Goal: Task Accomplishment & Management: Manage account settings

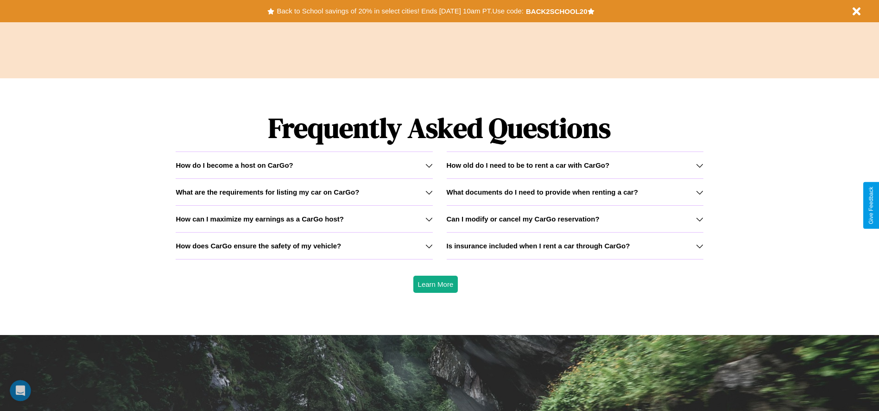
click at [304, 219] on h3 "How can I maximize my earnings as a CarGo host?" at bounding box center [260, 219] width 168 height 8
click at [574, 219] on h3 "Can I modify or cancel my CarGo reservation?" at bounding box center [522, 219] width 153 height 8
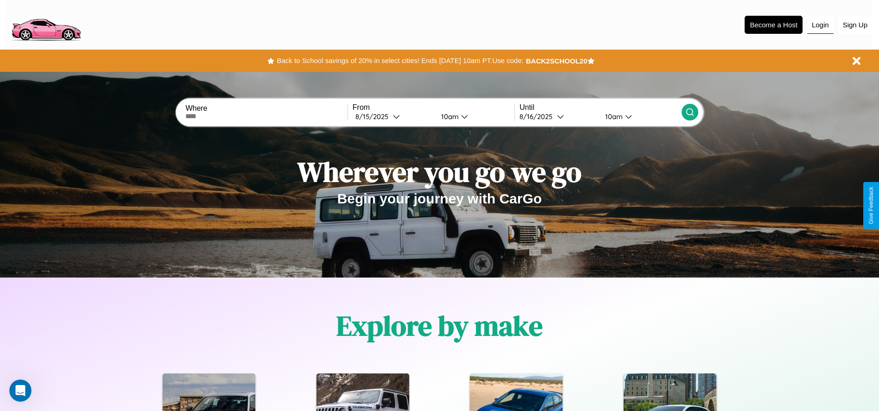
click at [820, 25] on button "Login" at bounding box center [820, 25] width 26 height 18
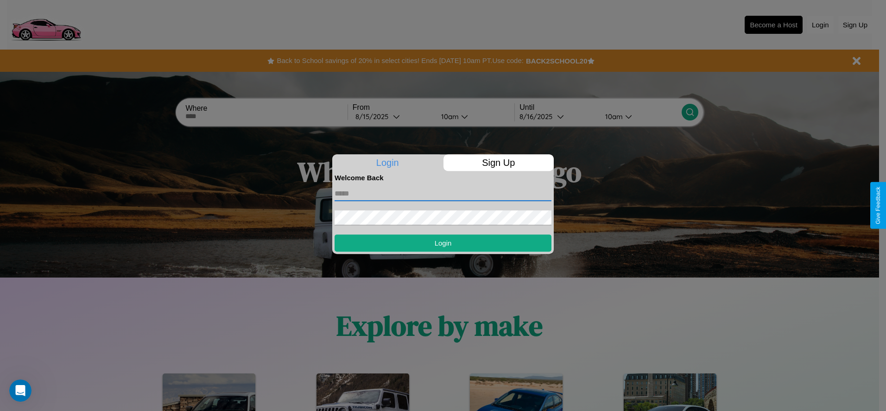
click at [443, 193] on input "text" at bounding box center [442, 193] width 217 height 15
type input "**********"
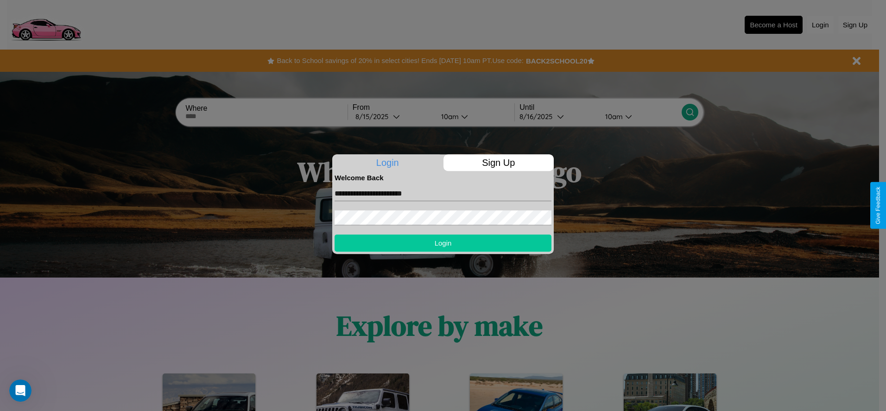
click at [443, 243] on button "Login" at bounding box center [442, 242] width 217 height 17
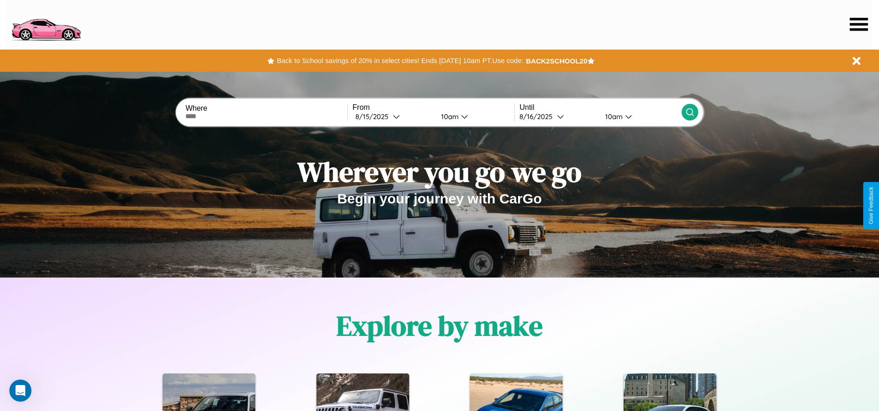
click at [858, 24] on icon at bounding box center [858, 24] width 18 height 13
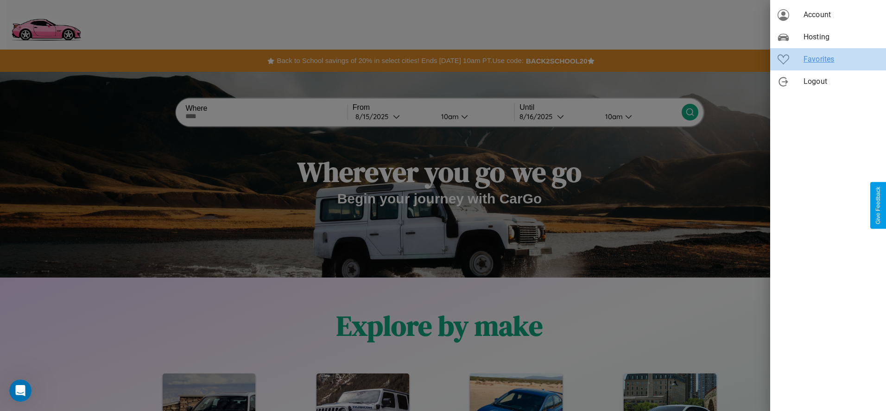
click at [828, 59] on span "Favorites" at bounding box center [840, 59] width 75 height 11
